Goal: Transaction & Acquisition: Book appointment/travel/reservation

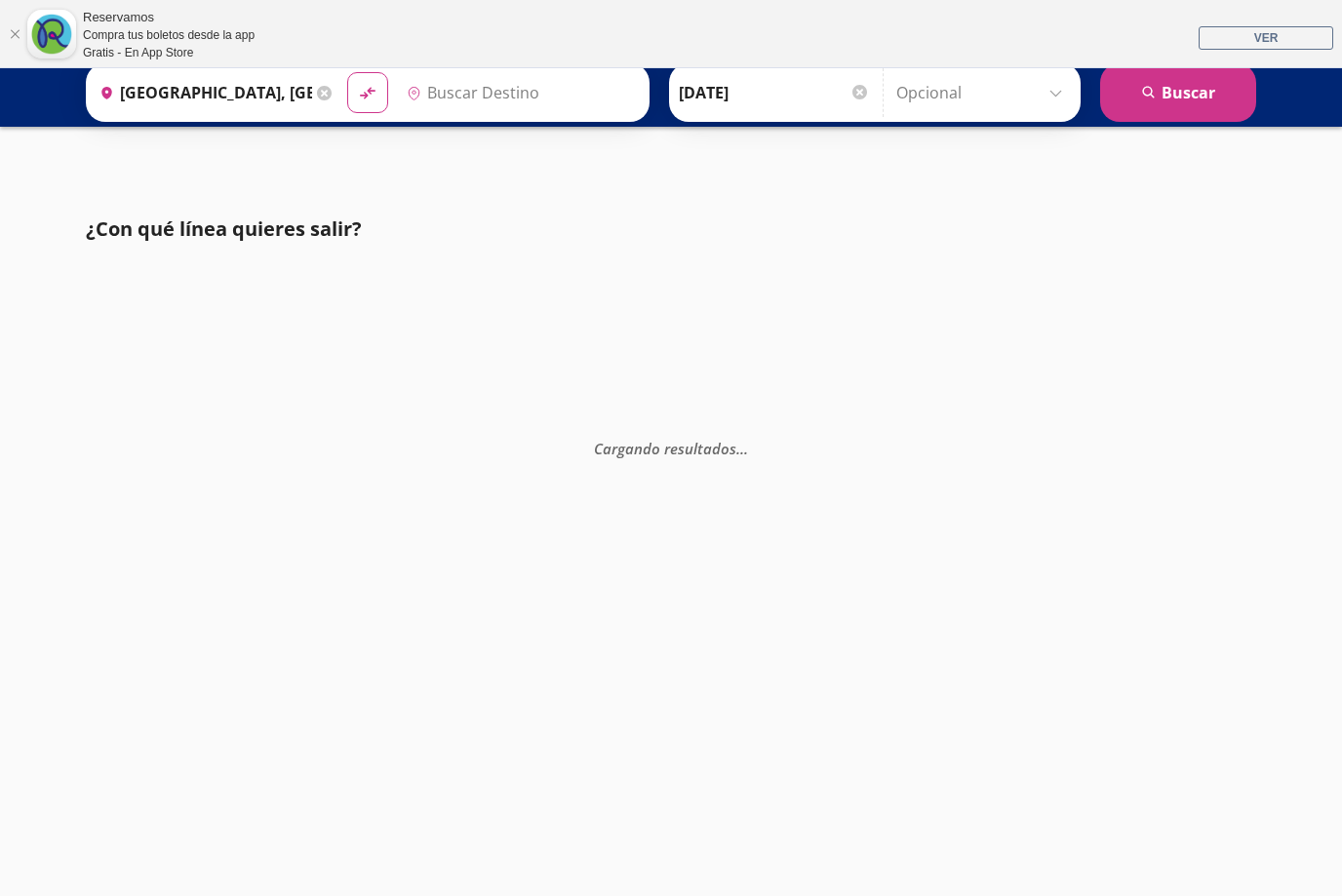
type input "[GEOGRAPHIC_DATA], [GEOGRAPHIC_DATA]"
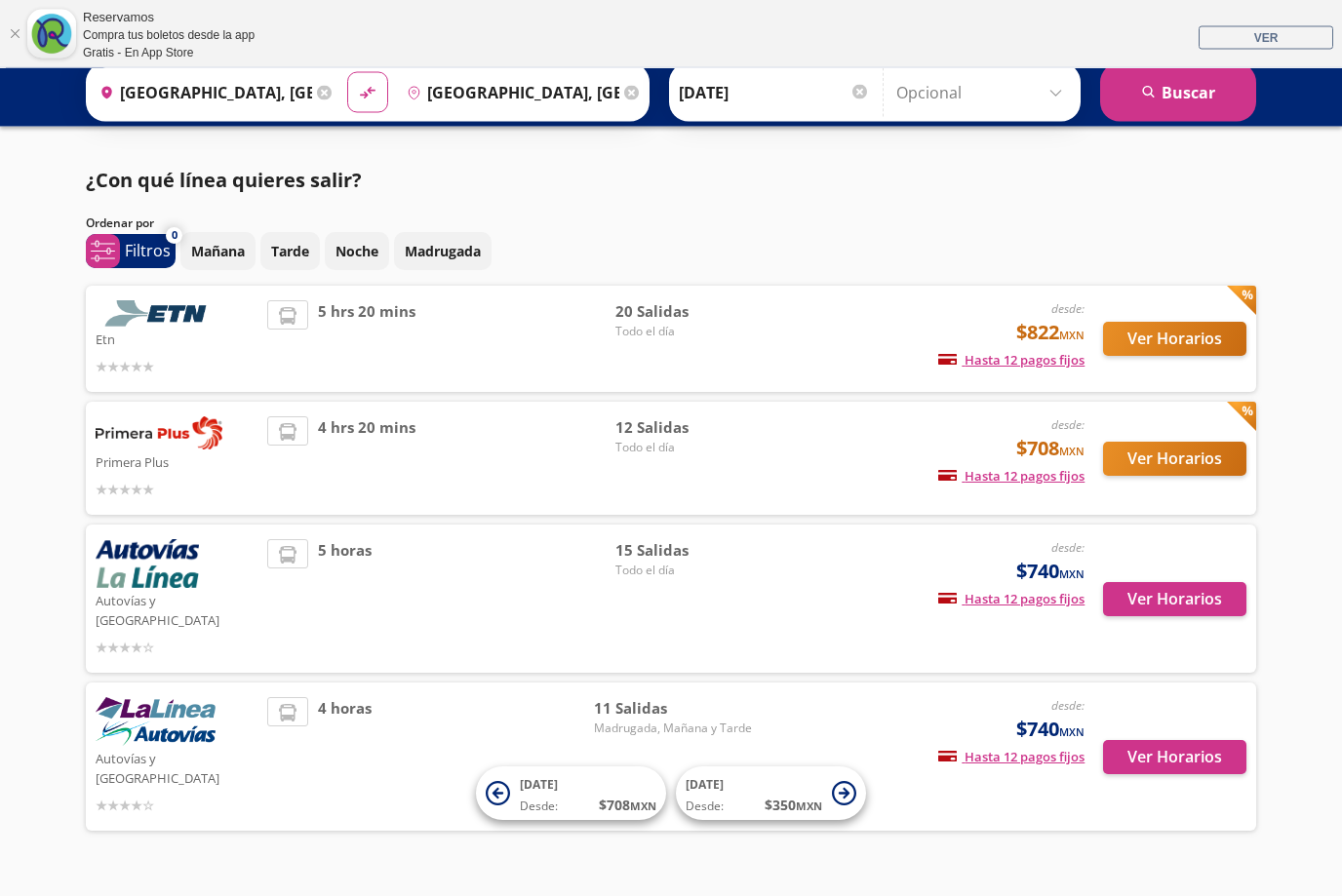
scroll to position [67, 0]
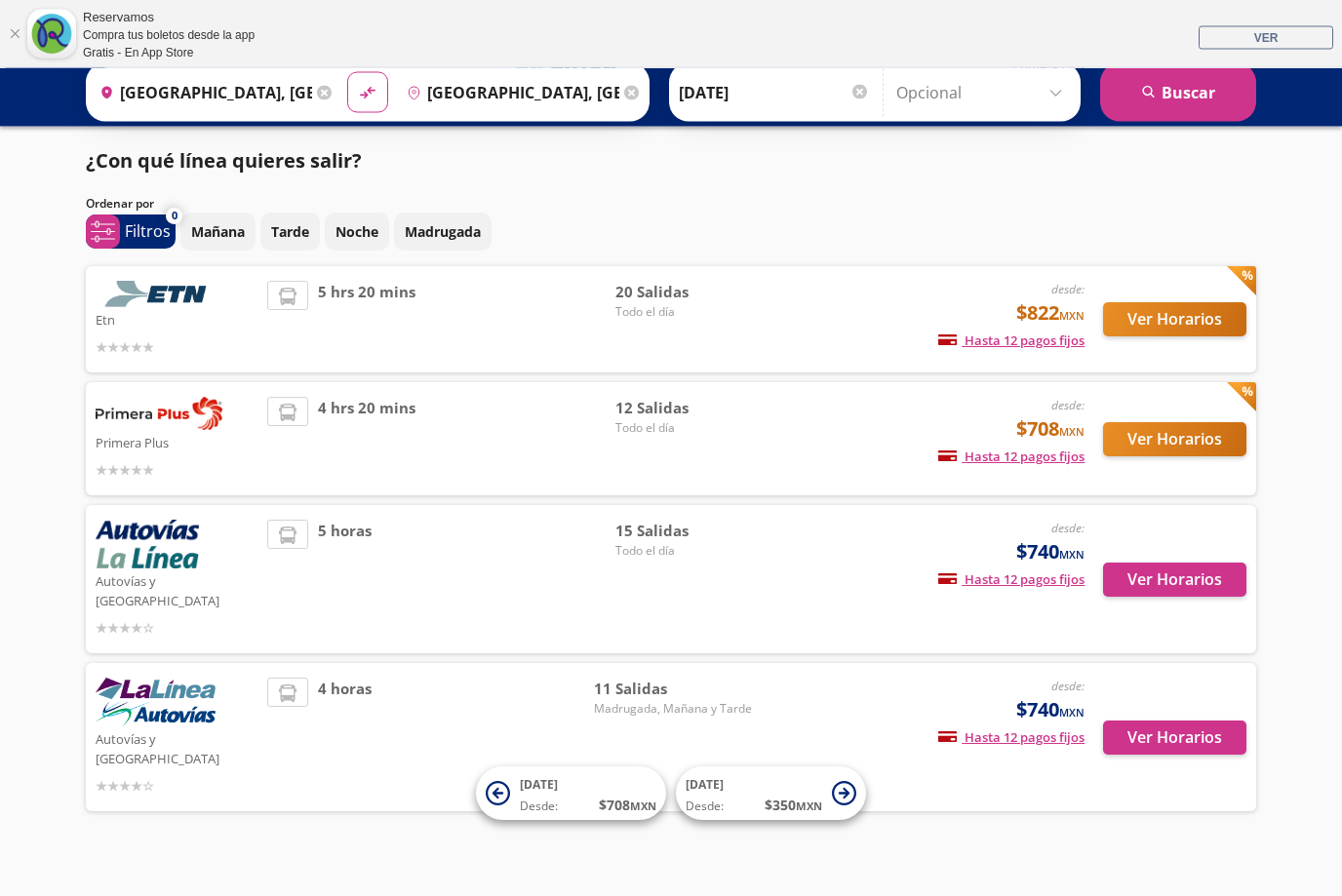
click at [286, 691] on div "4 horas" at bounding box center [430, 738] width 326 height 119
click at [617, 678] on span "11 Salidas" at bounding box center [673, 689] width 158 height 23
click at [1178, 722] on button "Ver Horarios" at bounding box center [1174, 739] width 143 height 35
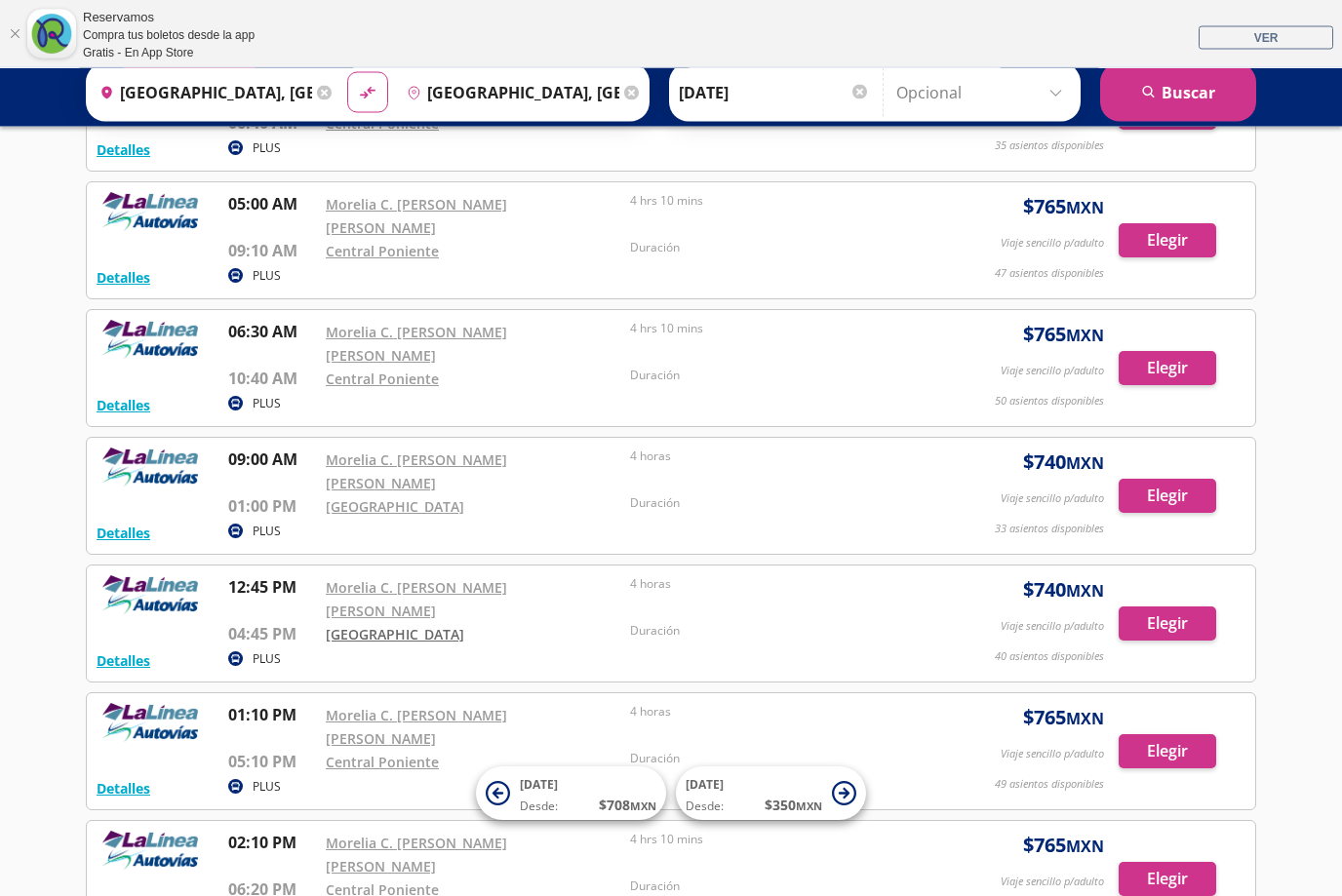
scroll to position [503, 0]
click at [354, 625] on link "[GEOGRAPHIC_DATA]" at bounding box center [395, 634] width 138 height 19
type input "[GEOGRAPHIC_DATA], [GEOGRAPHIC_DATA]"
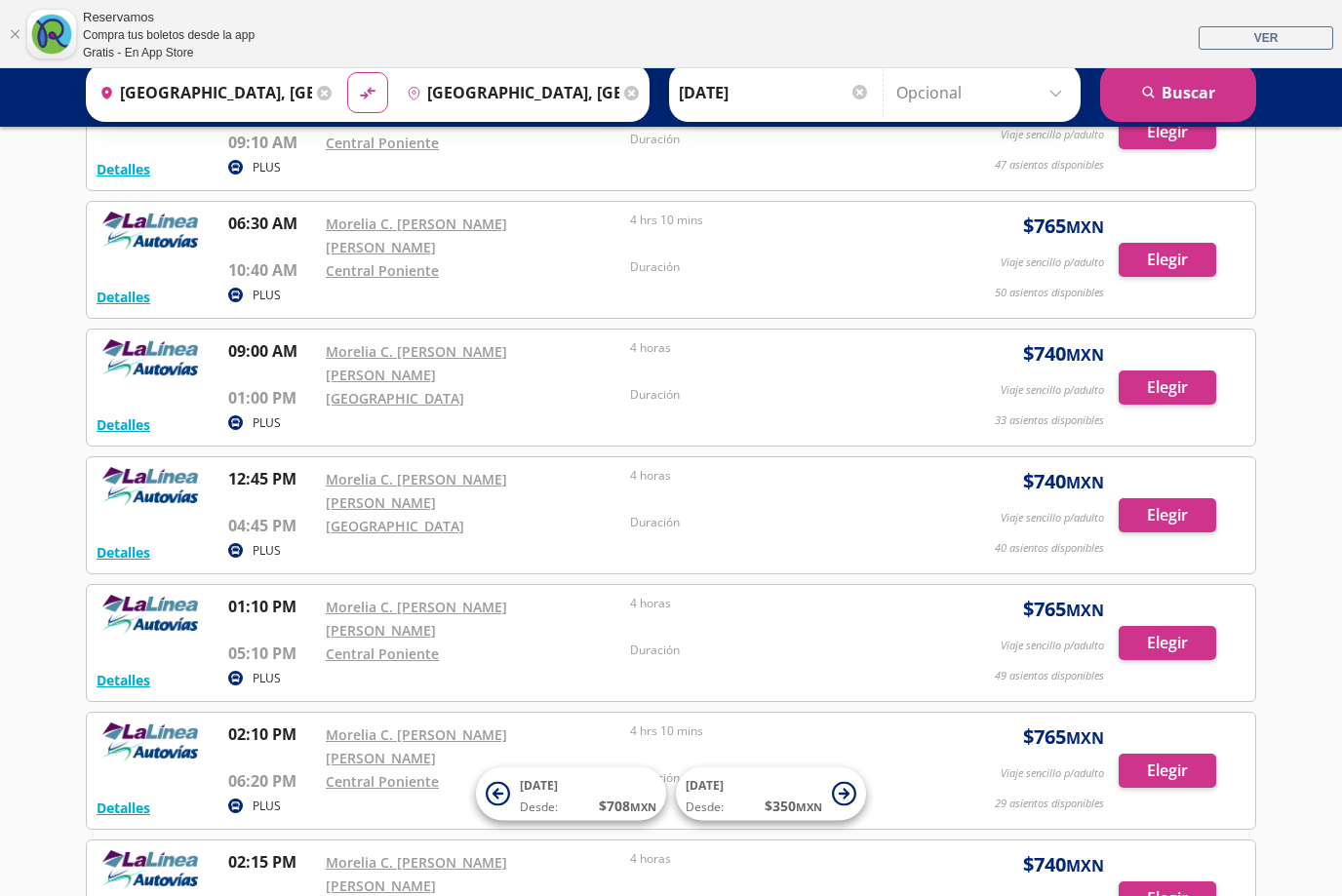
scroll to position [610, 0]
click at [1161, 499] on button "Elegir" at bounding box center [1167, 516] width 98 height 35
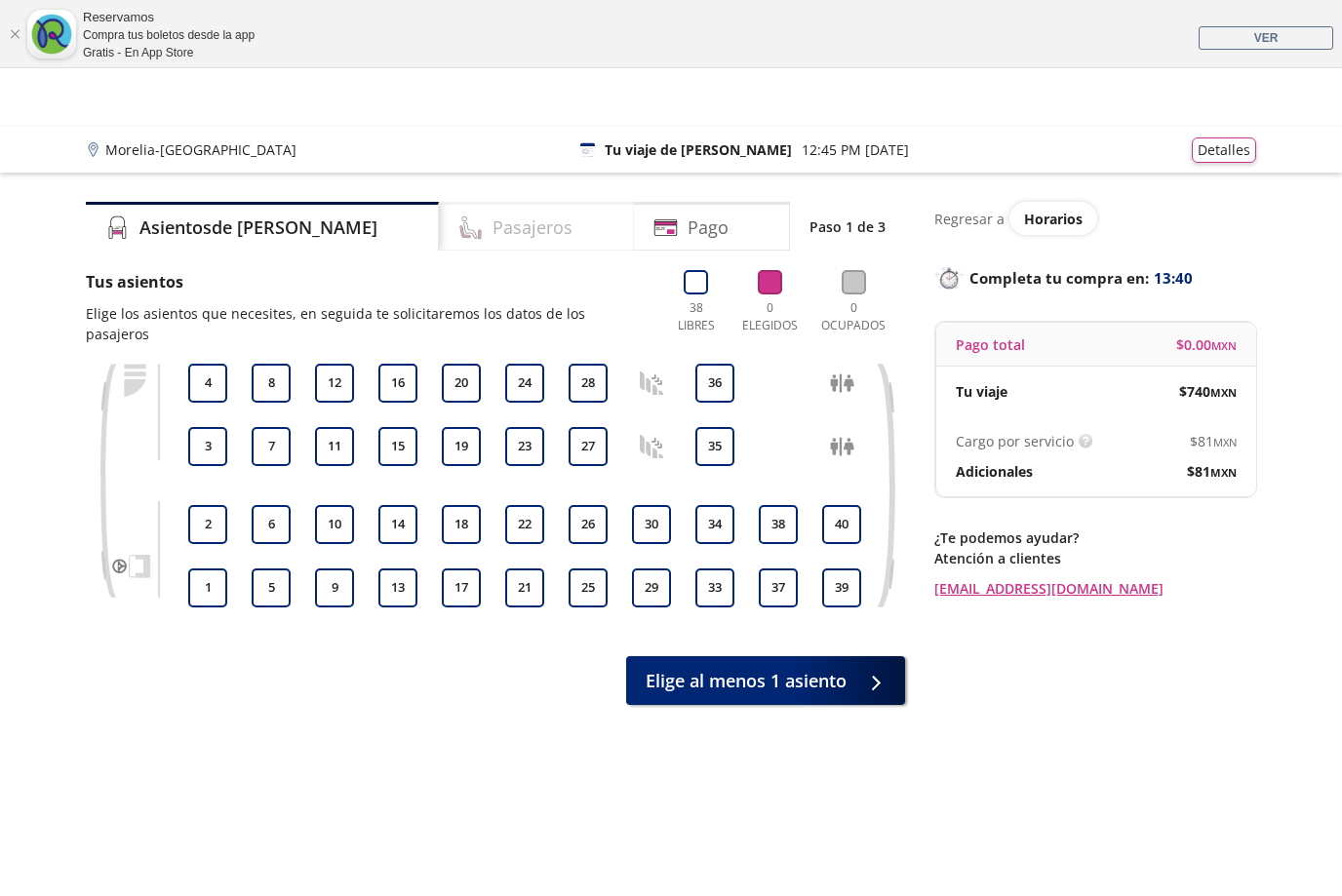
click at [510, 225] on div "Pasajeros" at bounding box center [536, 225] width 195 height 48
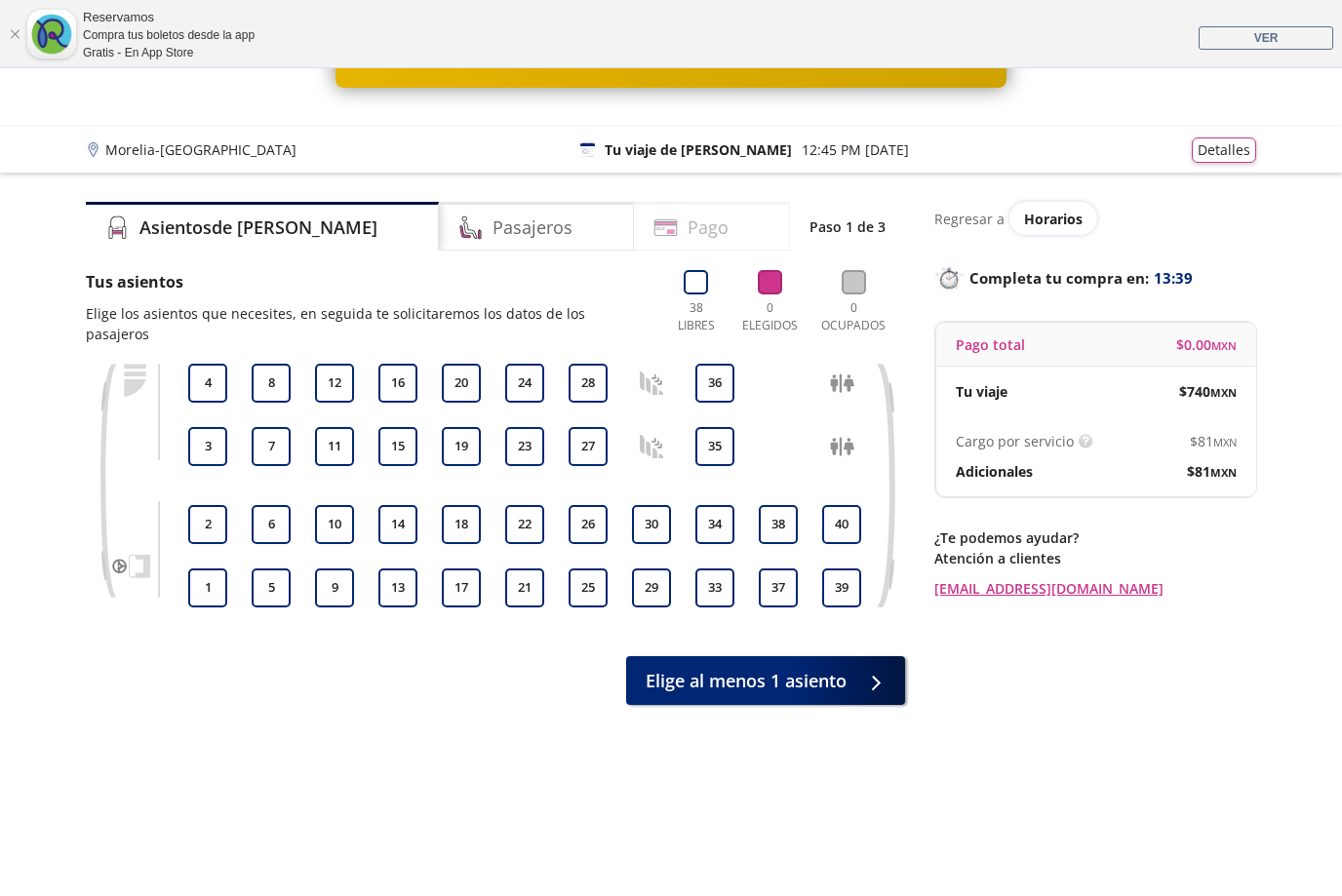
click at [722, 239] on div "Pago" at bounding box center [712, 225] width 156 height 48
click at [718, 378] on button "36" at bounding box center [714, 383] width 39 height 39
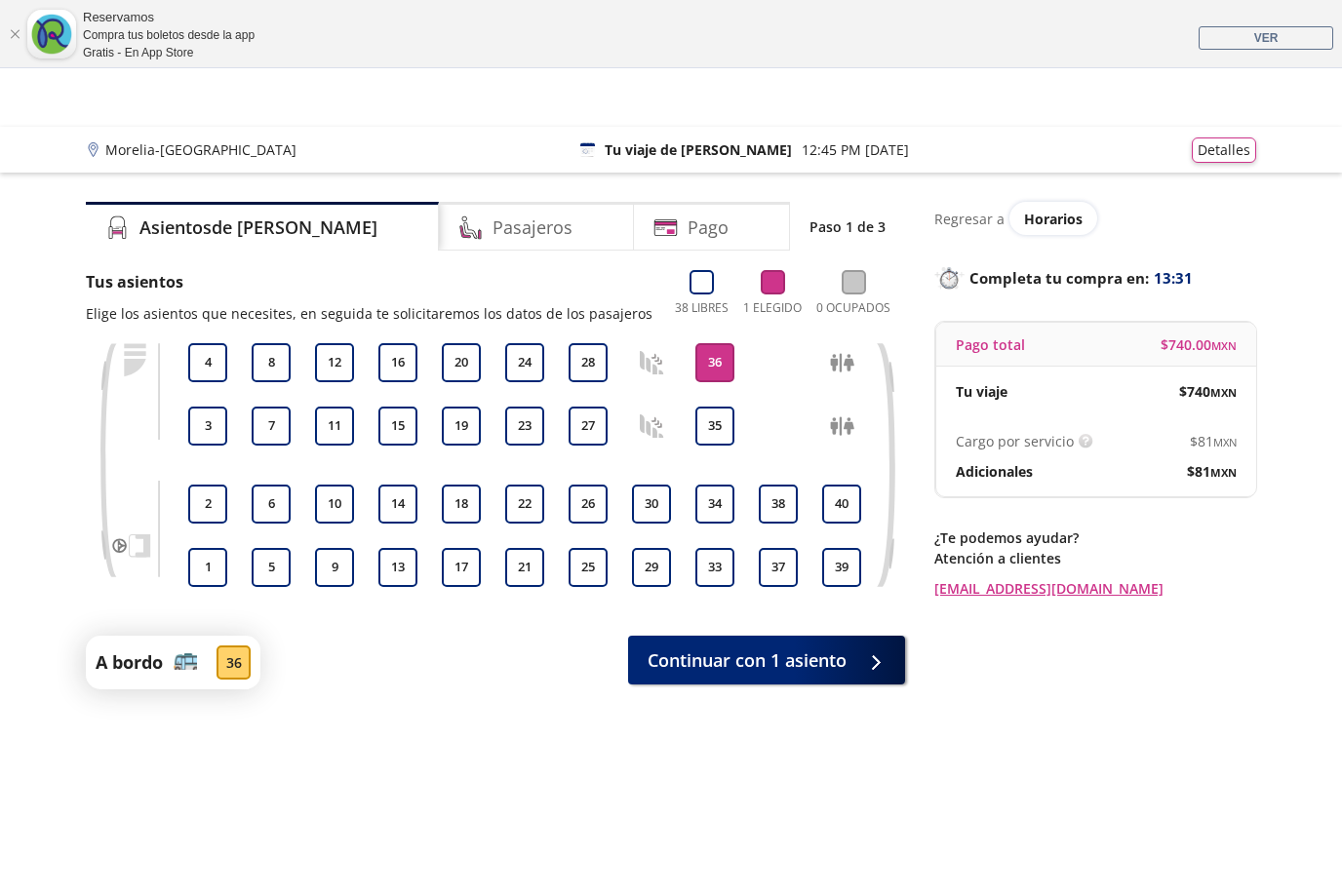
click at [716, 384] on div "33 34 35 36" at bounding box center [714, 465] width 48 height 244
click at [713, 423] on button "35" at bounding box center [714, 425] width 39 height 39
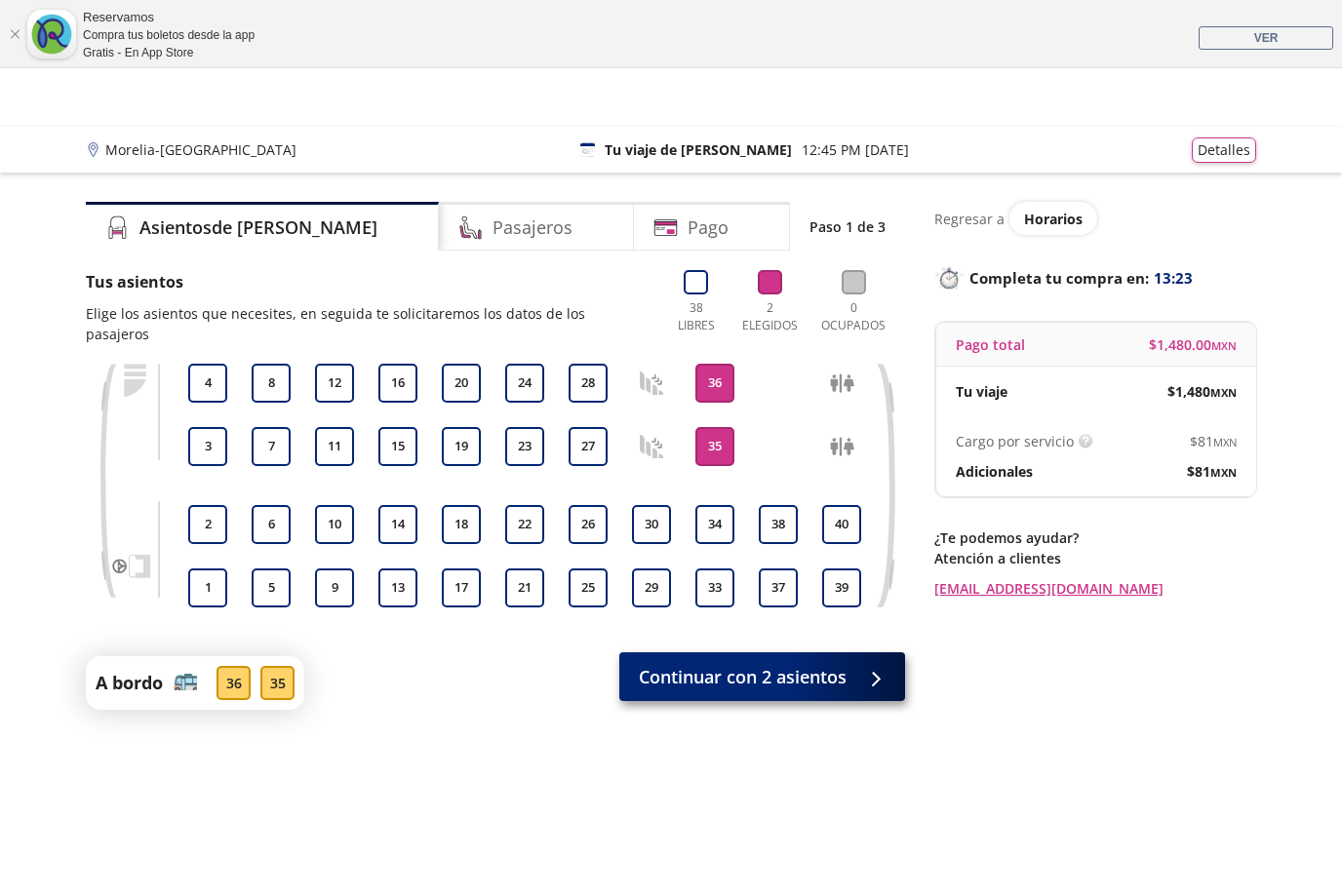
click at [744, 667] on span "Continuar con 2 asientos" at bounding box center [743, 677] width 208 height 27
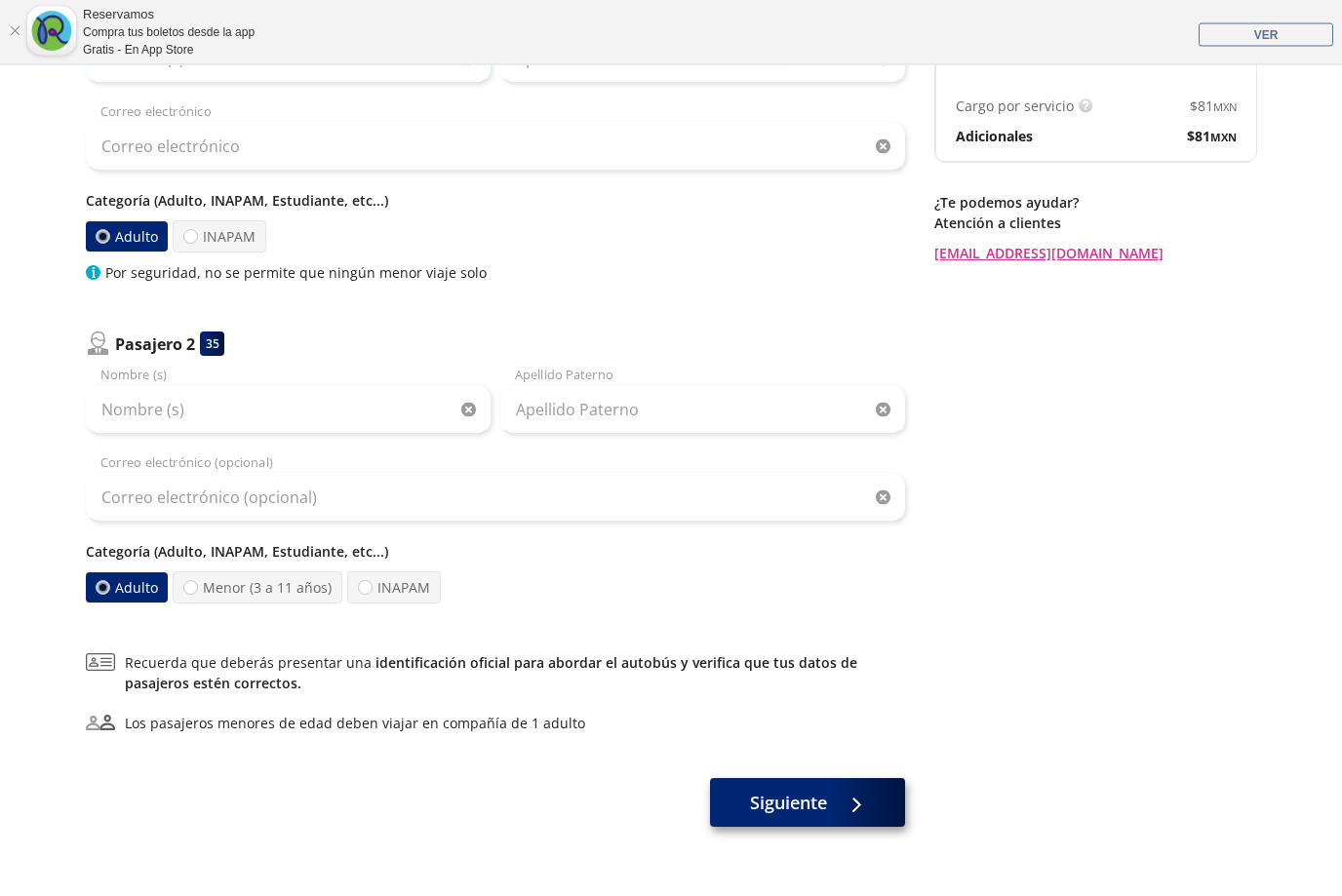
scroll to position [331, 0]
